Goal: Task Accomplishment & Management: Manage account settings

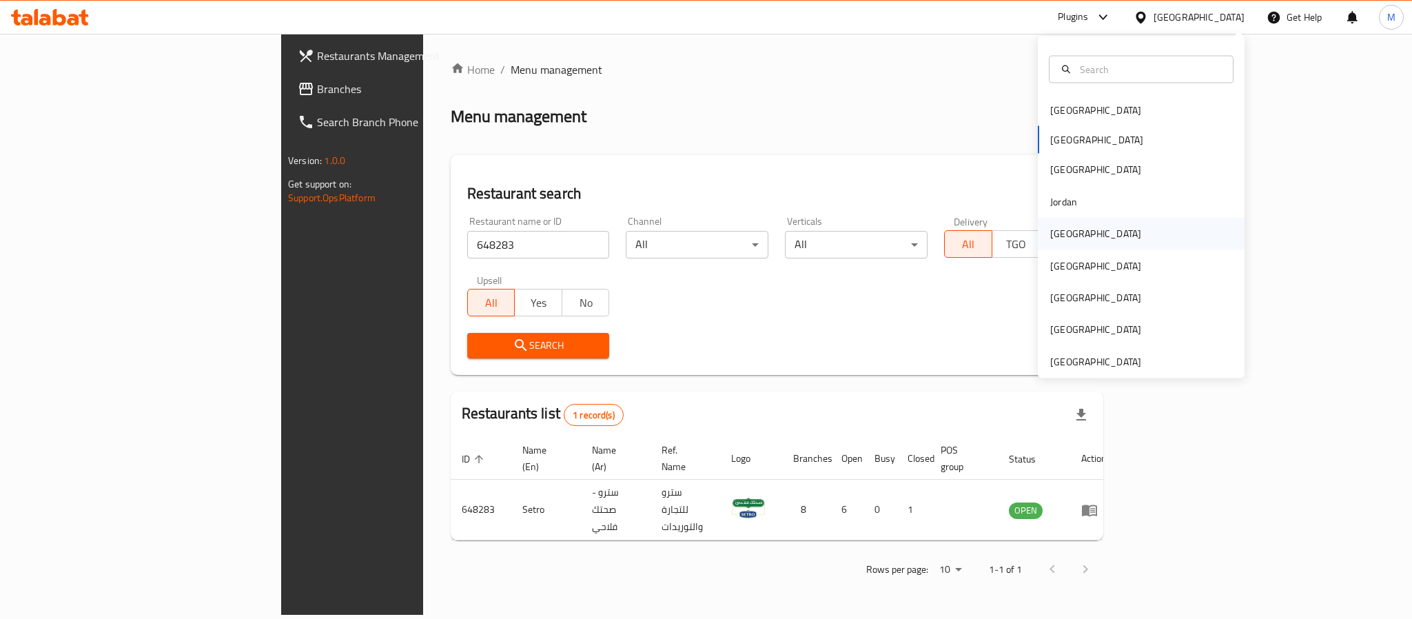
click at [1052, 230] on div "[GEOGRAPHIC_DATA]" at bounding box center [1095, 233] width 91 height 15
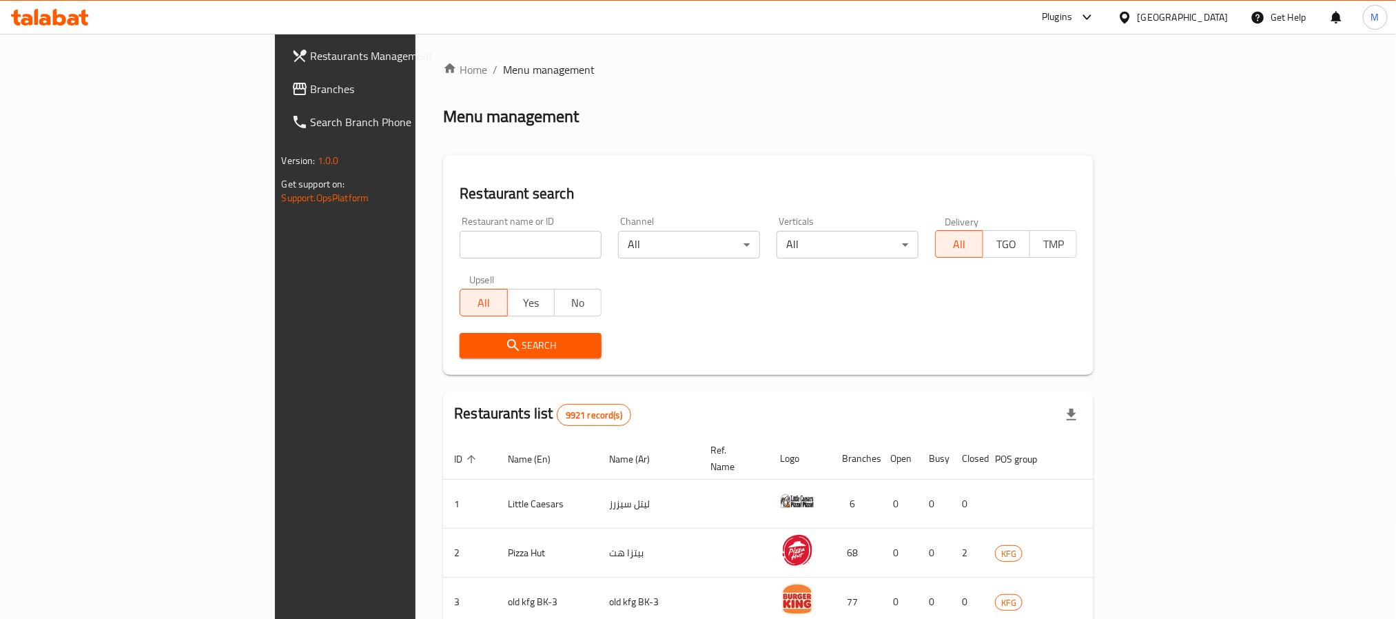
click at [443, 238] on div "Home / Menu management Menu management Restaurant search Restaurant name or ID …" at bounding box center [768, 516] width 650 height 910
click at [460, 246] on input "search" at bounding box center [531, 245] width 142 height 28
click button "Search" at bounding box center [531, 345] width 142 height 25
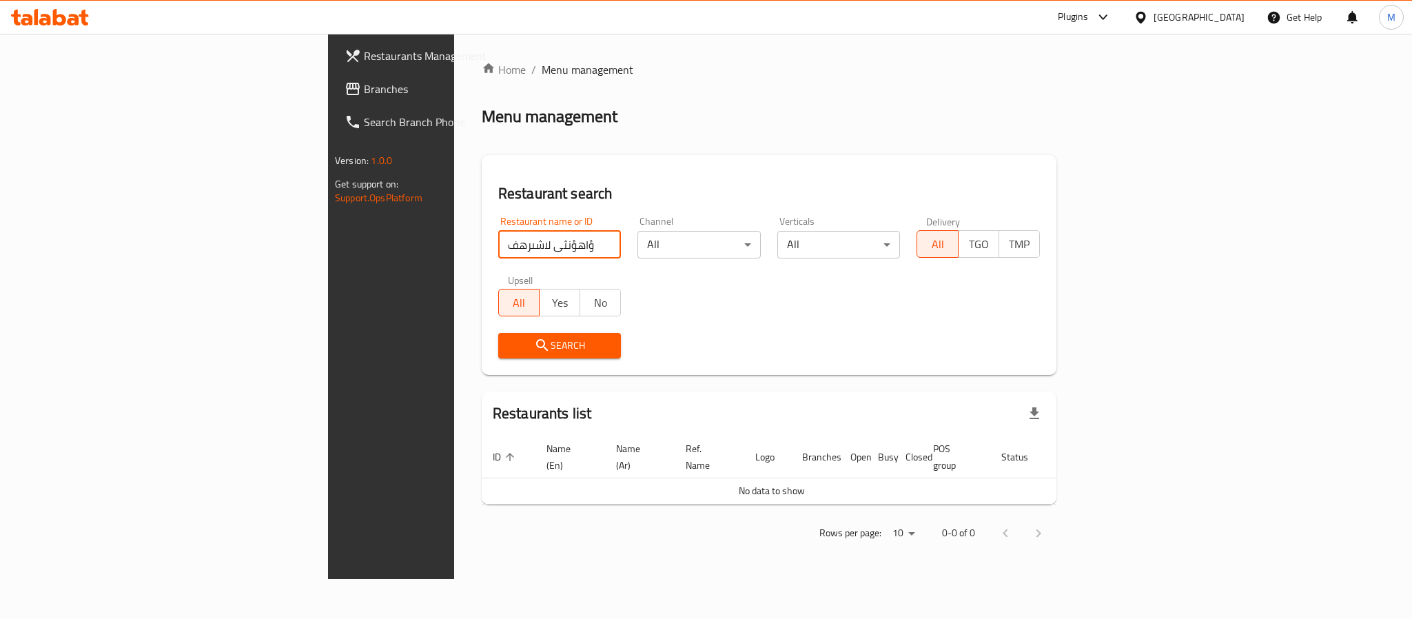
click at [498, 240] on input "ؤاهؤنثى لاشىرهف" at bounding box center [559, 245] width 123 height 28
type input "chicken banvit"
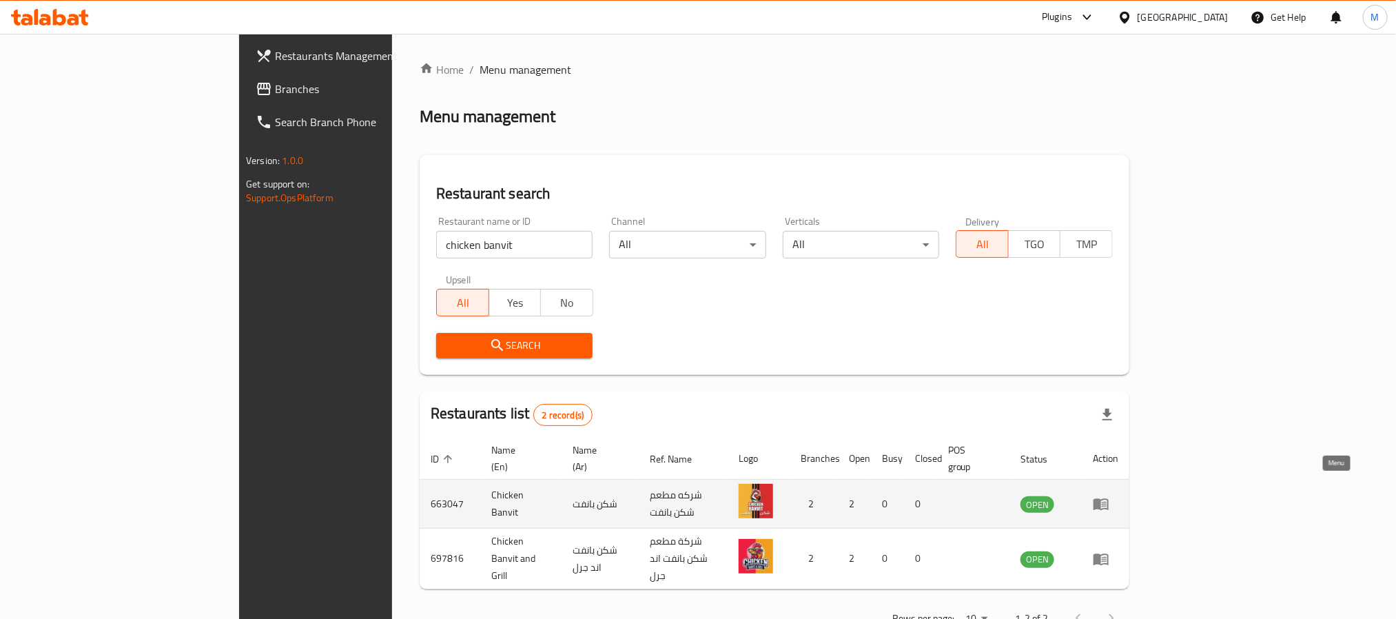
click at [1107, 502] on icon "enhanced table" at bounding box center [1104, 505] width 5 height 6
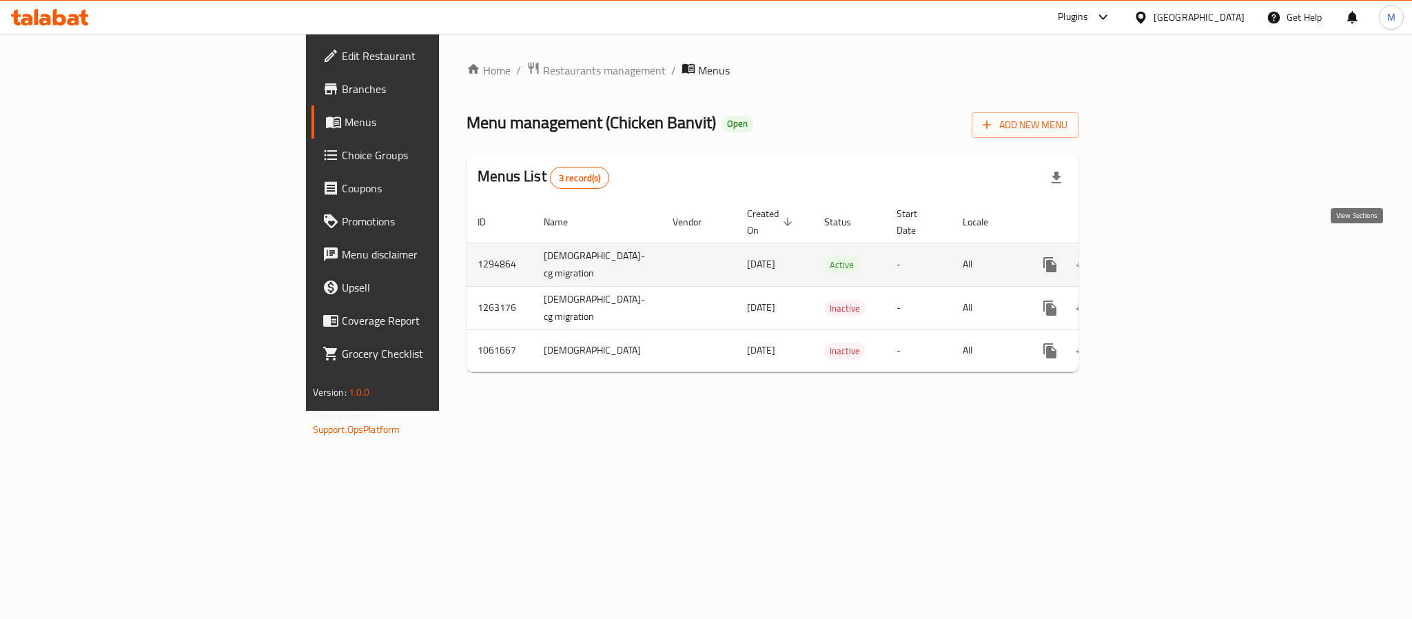
click at [1158, 256] on icon "enhanced table" at bounding box center [1149, 264] width 17 height 17
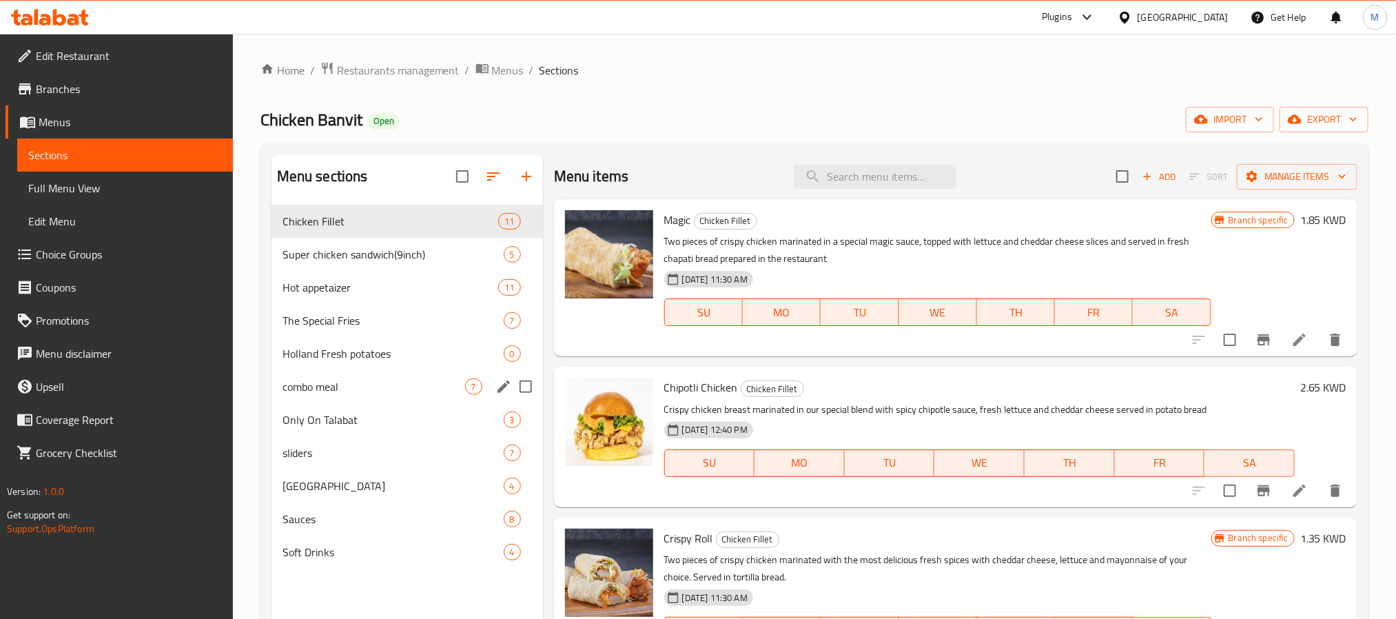
click at [353, 376] on div "combo meal 7" at bounding box center [406, 386] width 271 height 33
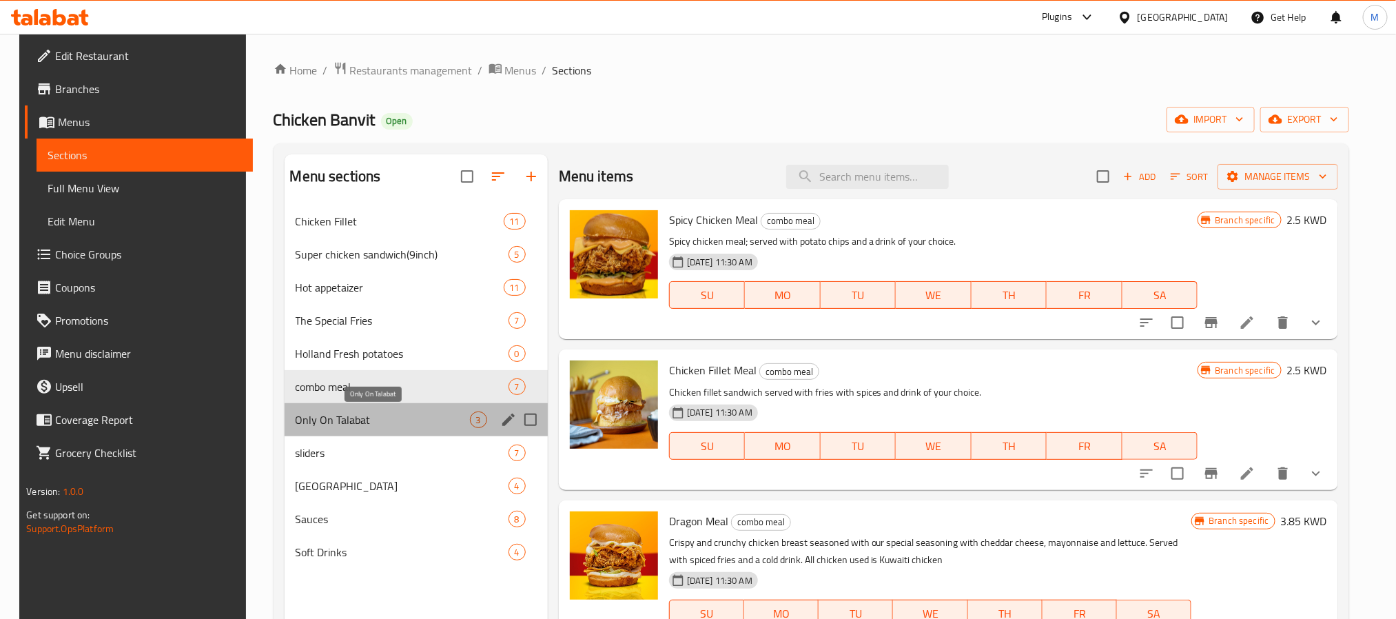
click at [325, 422] on span "Only On Talabat" at bounding box center [383, 419] width 174 height 17
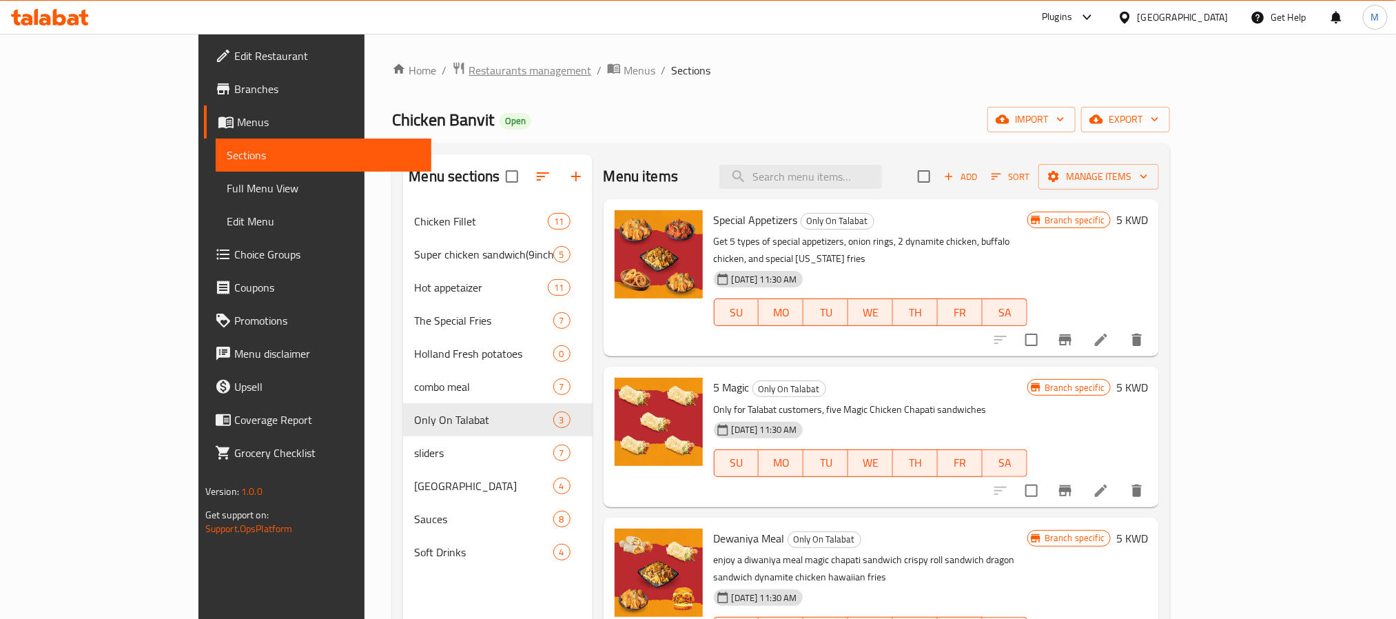
click at [469, 69] on span "Restaurants management" at bounding box center [530, 70] width 123 height 17
